Goal: Task Accomplishment & Management: Manage account settings

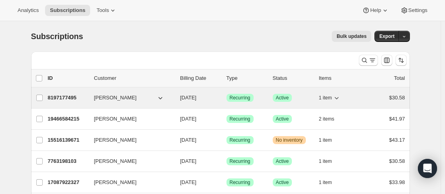
click at [69, 101] on p "8197177495" at bounding box center [68, 98] width 40 height 8
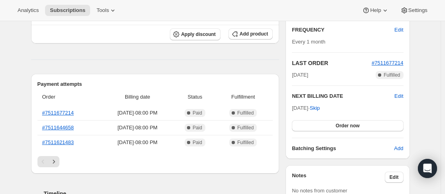
scroll to position [142, 0]
drag, startPoint x: 294, startPoint y: 79, endPoint x: 306, endPoint y: 75, distance: 13.0
click at [306, 75] on div "Plan Success Active | Created Date [DATE] Customer Portal FREQUENCY Edit Every …" at bounding box center [347, 55] width 111 height 193
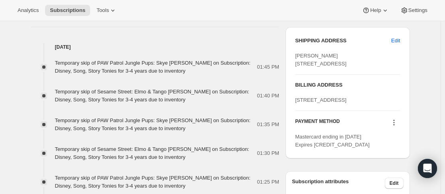
scroll to position [322, 0]
drag, startPoint x: 82, startPoint y: 63, endPoint x: 170, endPoint y: 59, distance: 88.3
click at [170, 59] on div "Temporary skip of PAW Patrol Jungle Pups: Skye [PERSON_NAME] on Subscription: D…" at bounding box center [155, 192] width 248 height 282
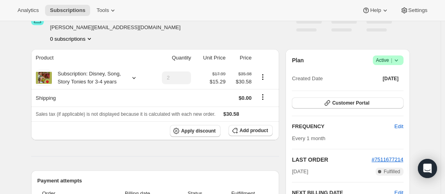
scroll to position [0, 0]
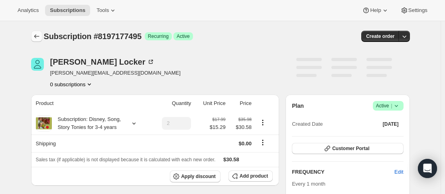
click at [40, 36] on icon "Subscriptions" at bounding box center [37, 36] width 8 height 8
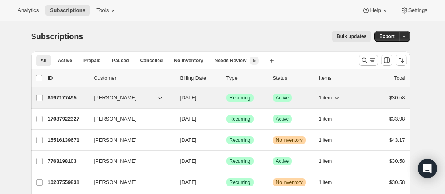
click at [73, 96] on p "8197177495" at bounding box center [68, 98] width 40 height 8
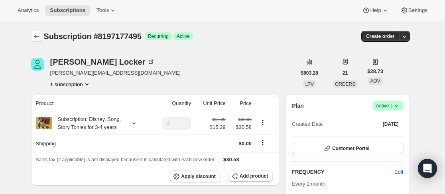
click at [39, 37] on icon "Subscriptions" at bounding box center [37, 36] width 8 height 8
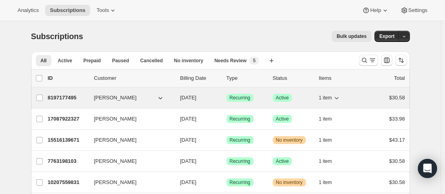
click at [75, 100] on p "8197177495" at bounding box center [68, 98] width 40 height 8
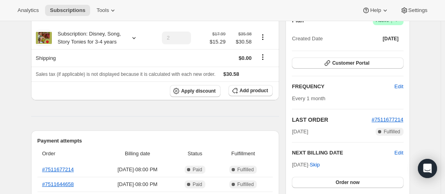
scroll to position [86, 0]
click at [362, 63] on span "Customer Portal" at bounding box center [350, 62] width 37 height 6
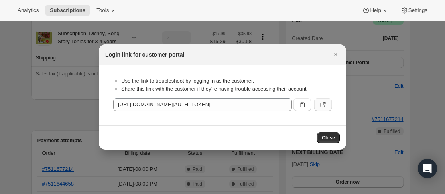
click at [320, 106] on icon ":r15e:" at bounding box center [323, 104] width 8 height 8
click at [334, 55] on icon "Close" at bounding box center [336, 55] width 8 height 8
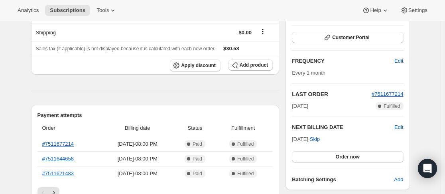
scroll to position [0, 0]
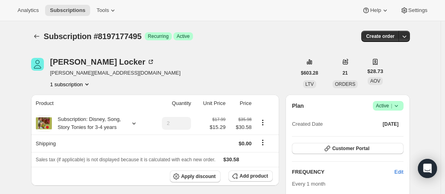
click at [35, 37] on icon "Subscriptions" at bounding box center [37, 36] width 8 height 8
